Goal: Communication & Community: Answer question/provide support

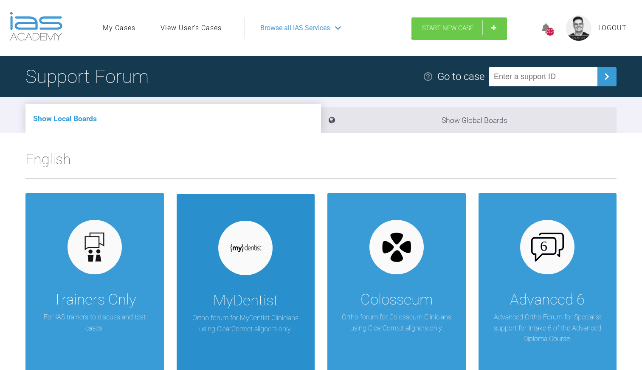
click at [234, 336] on div "MyDentist Ortho forum for MyDentist Clinicians using ClearCorrect aligners only." at bounding box center [246, 298] width 139 height 209
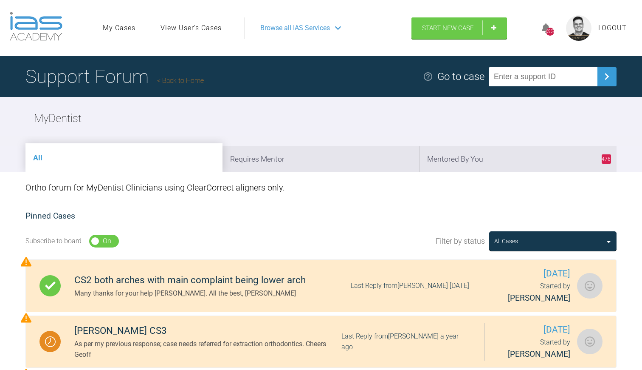
click at [184, 80] on link "Back to Home" at bounding box center [180, 80] width 47 height 8
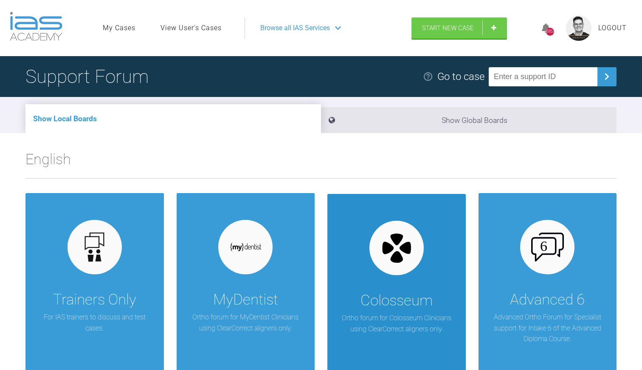
click at [412, 303] on div "Colosseum" at bounding box center [397, 300] width 72 height 24
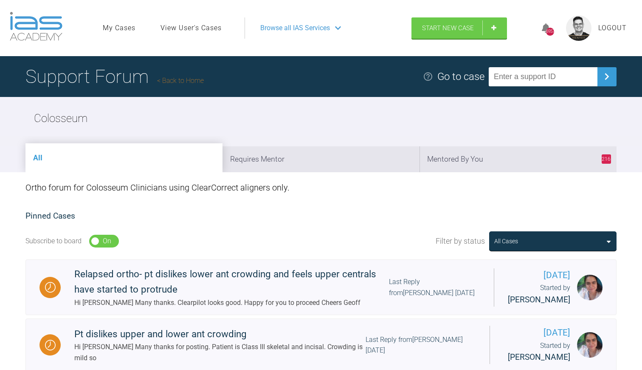
click at [183, 80] on link "Back to Home" at bounding box center [180, 80] width 47 height 8
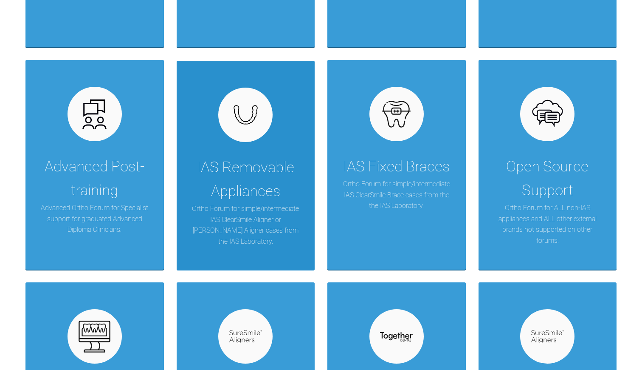
click at [263, 204] on p "Ortho Forum for simple/intermediate IAS ClearSmile Aligner or [PERSON_NAME] Ali…" at bounding box center [245, 224] width 113 height 43
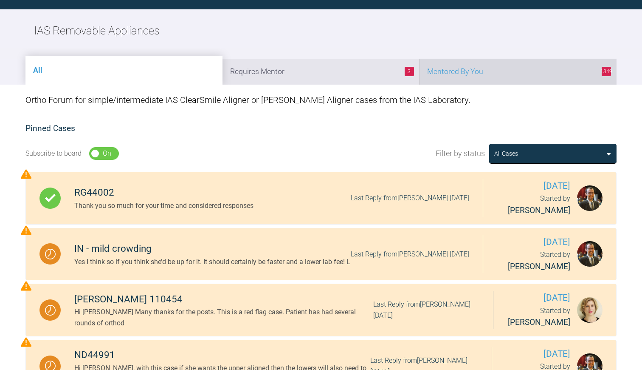
click at [456, 73] on li "1349 Mentored By You" at bounding box center [518, 72] width 197 height 26
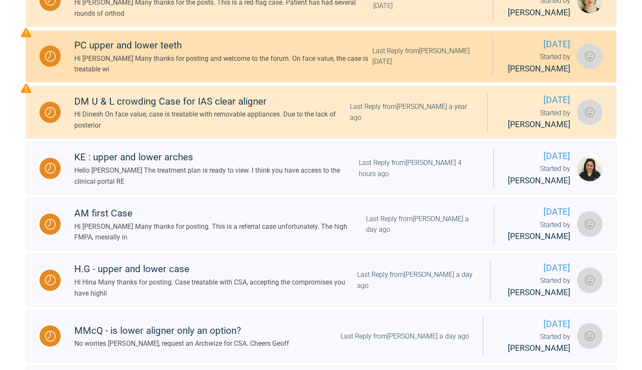
scroll to position [285, 0]
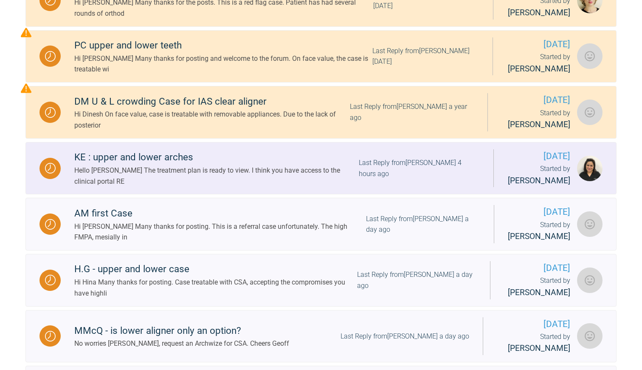
click at [258, 177] on div "Hello [PERSON_NAME] The treatment plan is ready to view. I think you have acces…" at bounding box center [216, 176] width 285 height 22
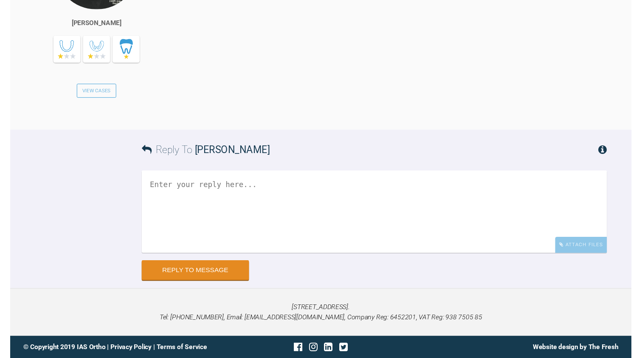
scroll to position [7049, 0]
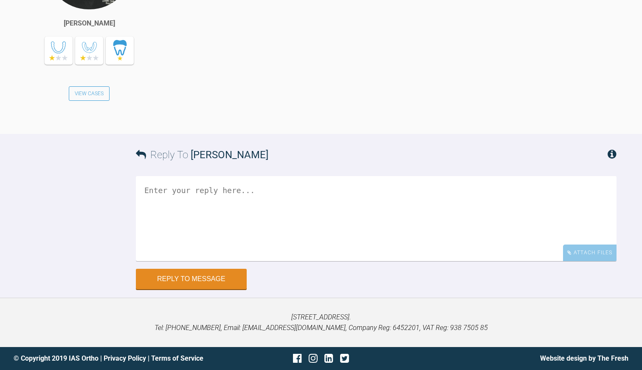
drag, startPoint x: 472, startPoint y: 169, endPoint x: 495, endPoint y: 168, distance: 23.4
click at [495, 122] on div "Hello [PERSON_NAME] The treatment plan is ready to view. I think you have acces…" at bounding box center [397, 23] width 438 height 198
copy div "122125"
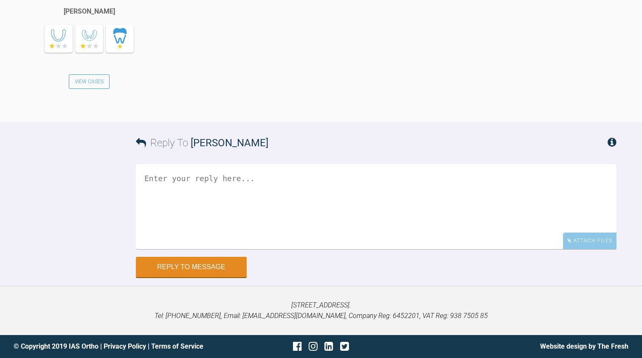
scroll to position [6810, 0]
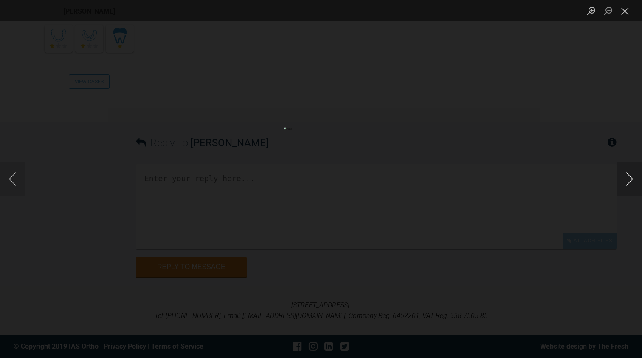
click at [629, 179] on button "Next image" at bounding box center [629, 179] width 25 height 34
click at [625, 15] on button "Close lightbox" at bounding box center [625, 10] width 17 height 15
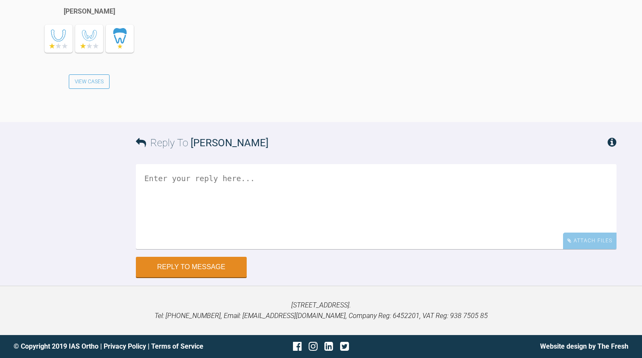
scroll to position [7288, 0]
click at [177, 180] on textarea at bounding box center [376, 206] width 481 height 85
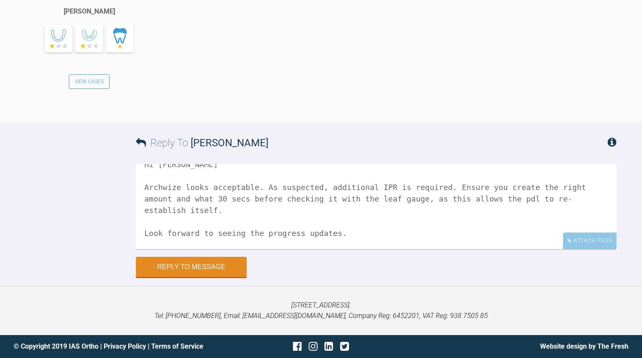
scroll to position [25, 0]
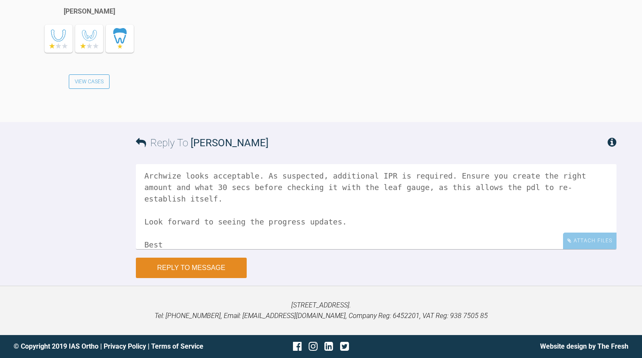
type textarea "Hi [PERSON_NAME] Archwize looks acceptable. As suspected, additional IPR is req…"
click at [217, 270] on button "Reply to Message" at bounding box center [191, 267] width 111 height 20
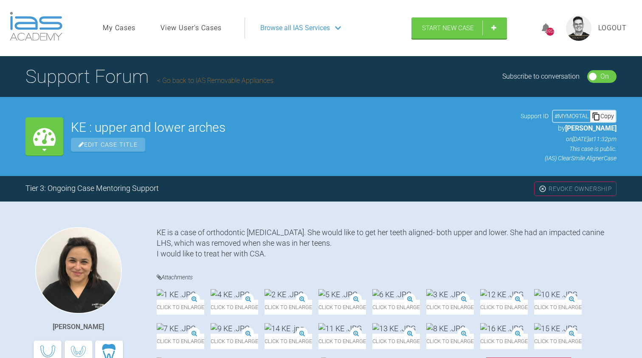
scroll to position [0, 0]
click at [196, 81] on link "Go back to IAS Removable Appliances" at bounding box center [215, 80] width 116 height 8
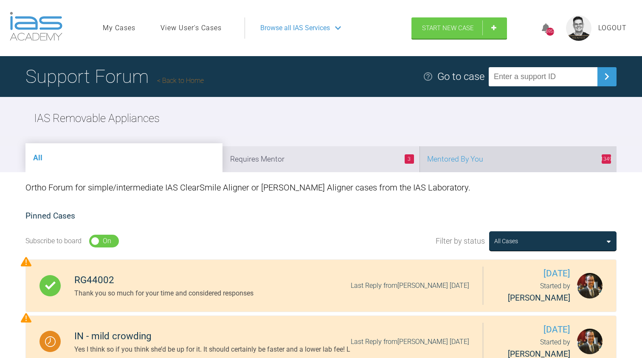
click at [466, 161] on li "1349 Mentored By You" at bounding box center [518, 159] width 197 height 26
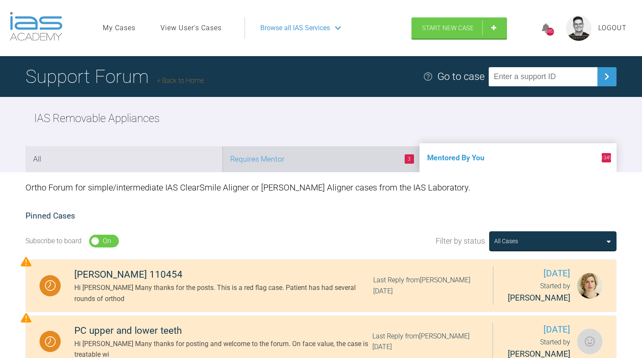
click at [330, 155] on li "3 Requires Mentor" at bounding box center [321, 159] width 197 height 26
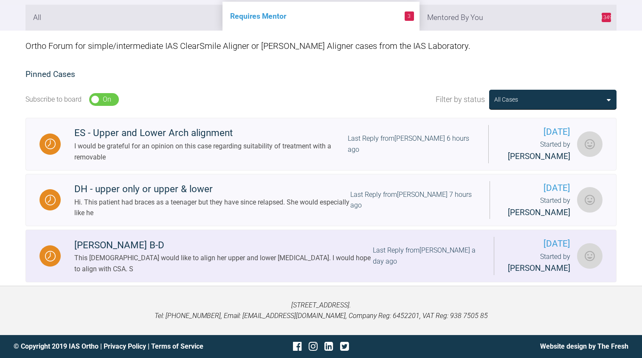
scroll to position [155, 0]
click at [179, 253] on div "This [DEMOGRAPHIC_DATA] would like to align her upper and lower [MEDICAL_DATA].…" at bounding box center [223, 263] width 299 height 22
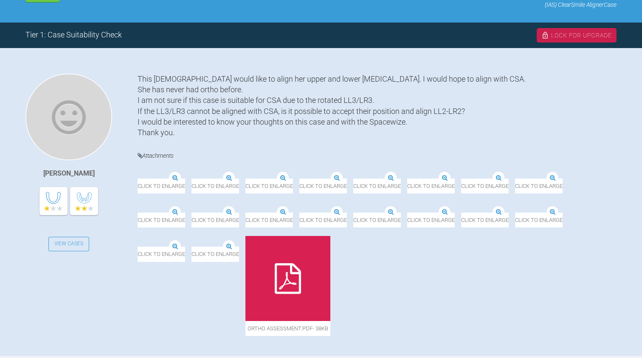
scroll to position [153, 0]
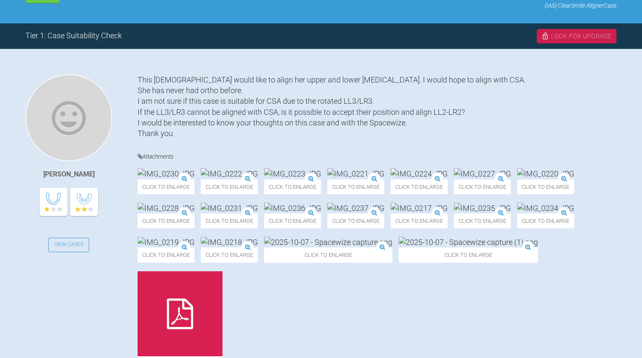
click at [179, 179] on img at bounding box center [166, 173] width 57 height 11
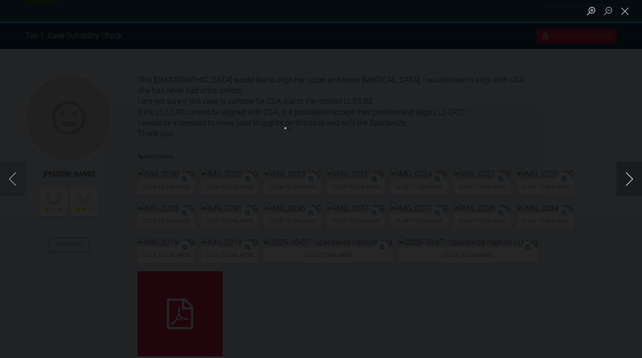
click at [634, 174] on button "Next image" at bounding box center [629, 179] width 25 height 34
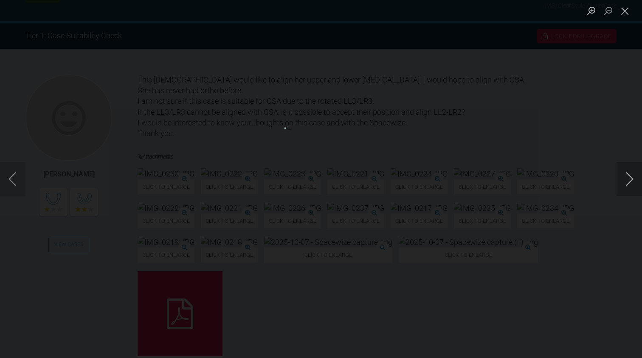
click at [634, 174] on button "Next image" at bounding box center [629, 179] width 25 height 34
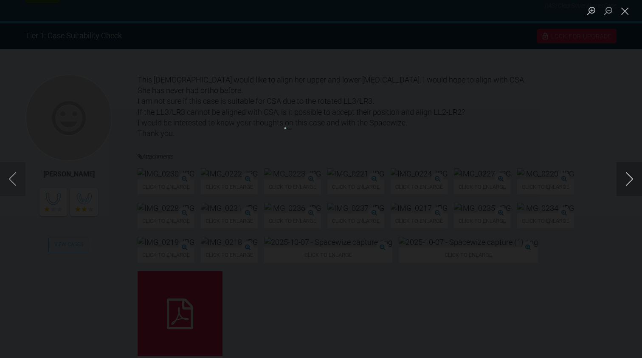
click at [634, 174] on button "Next image" at bounding box center [629, 179] width 25 height 34
click at [628, 12] on button "Close lightbox" at bounding box center [625, 10] width 17 height 15
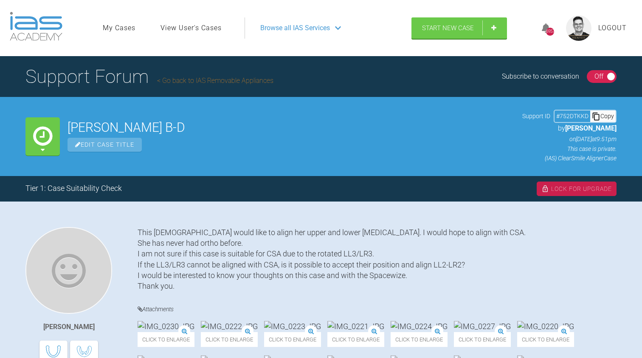
scroll to position [0, 0]
click at [209, 78] on link "Go back to IAS Removable Appliances" at bounding box center [215, 80] width 116 height 8
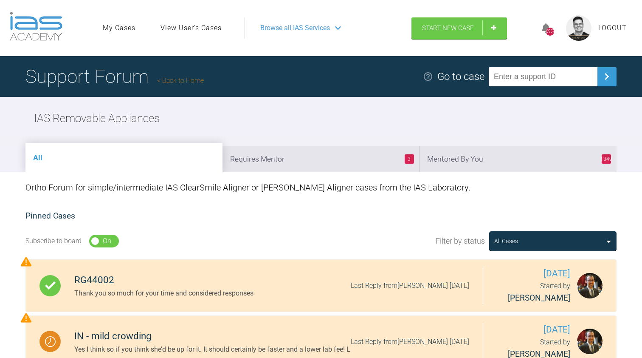
click at [615, 22] on div "6957 Logout" at bounding box center [581, 28] width 108 height 41
click at [611, 31] on span "Logout" at bounding box center [613, 28] width 28 height 11
